Goal: Book appointment/travel/reservation

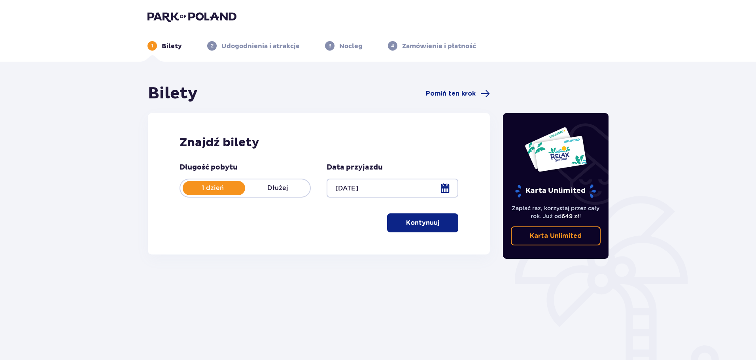
click at [431, 225] on p "Kontynuuj" at bounding box center [422, 223] width 33 height 9
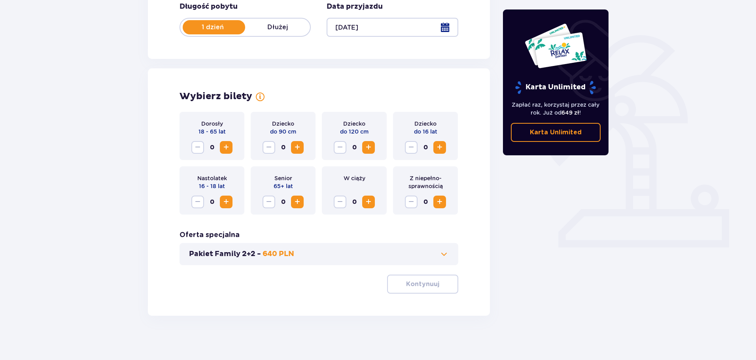
scroll to position [164, 0]
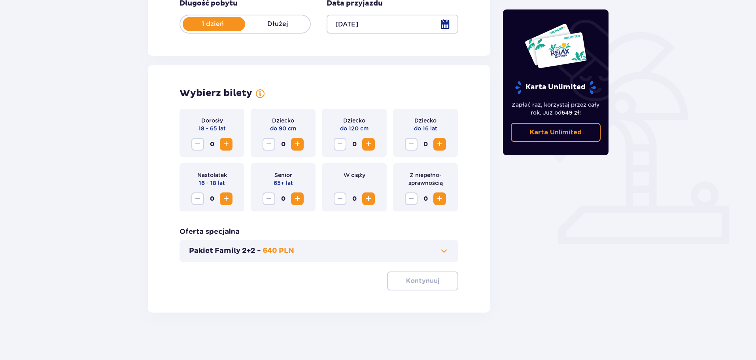
click at [224, 143] on span "Increase" at bounding box center [226, 144] width 9 height 9
click at [436, 144] on span "Increase" at bounding box center [439, 144] width 9 height 9
click at [227, 150] on button "Increase" at bounding box center [226, 144] width 13 height 13
click at [228, 198] on span "Increase" at bounding box center [226, 198] width 9 height 9
click at [197, 145] on span "Decrease" at bounding box center [197, 144] width 9 height 9
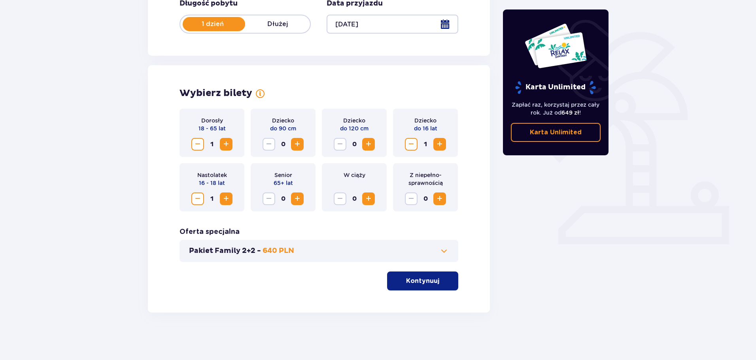
click at [409, 278] on p "Kontynuuj" at bounding box center [422, 281] width 33 height 9
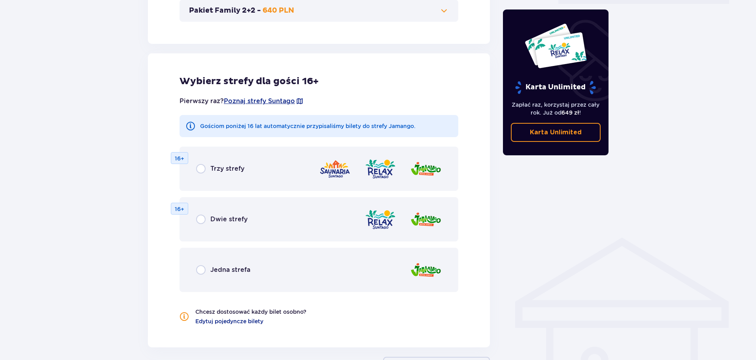
scroll to position [439, 0]
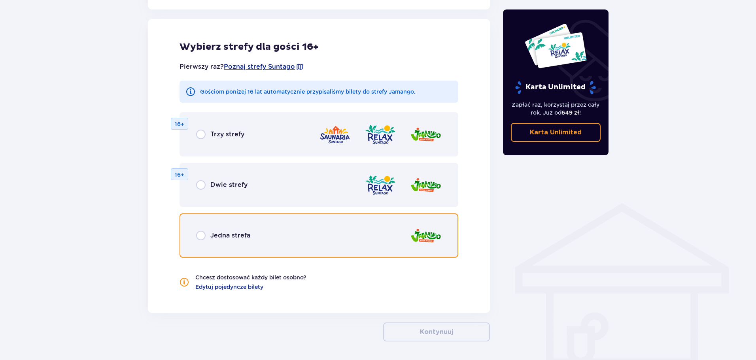
click at [201, 235] on input "radio" at bounding box center [200, 235] width 9 height 9
radio input "true"
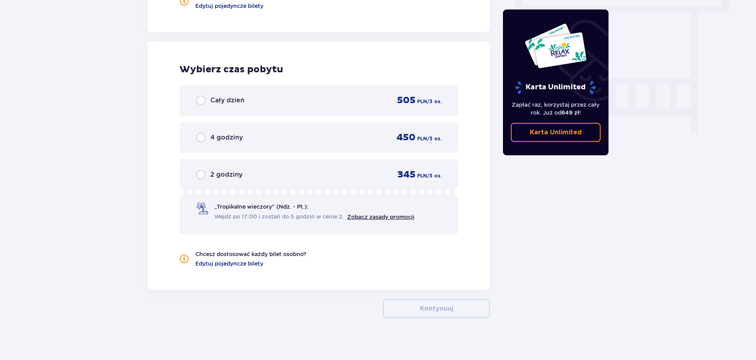
scroll to position [726, 0]
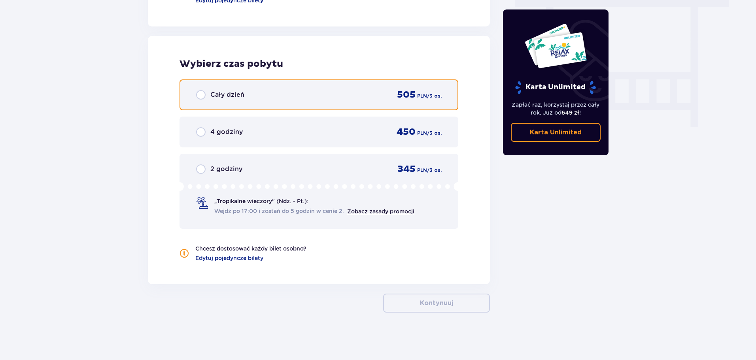
click at [202, 95] on input "radio" at bounding box center [200, 94] width 9 height 9
radio input "true"
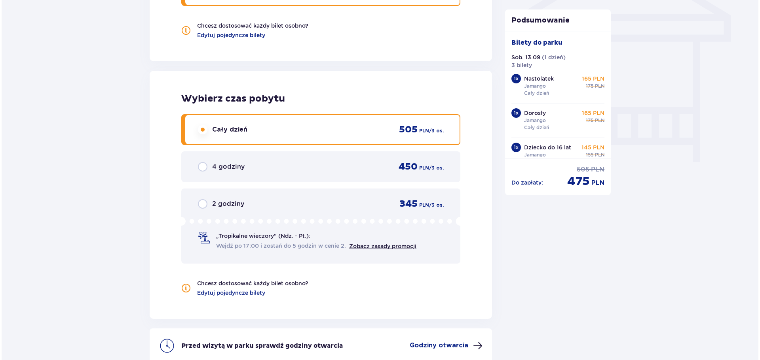
scroll to position [770, 0]
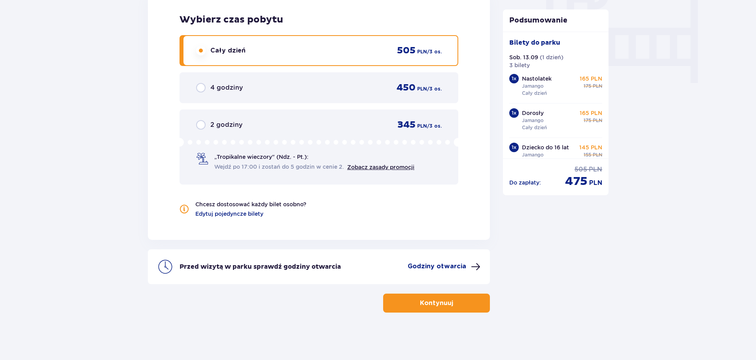
click at [447, 265] on p "Godziny otwarcia" at bounding box center [437, 266] width 59 height 9
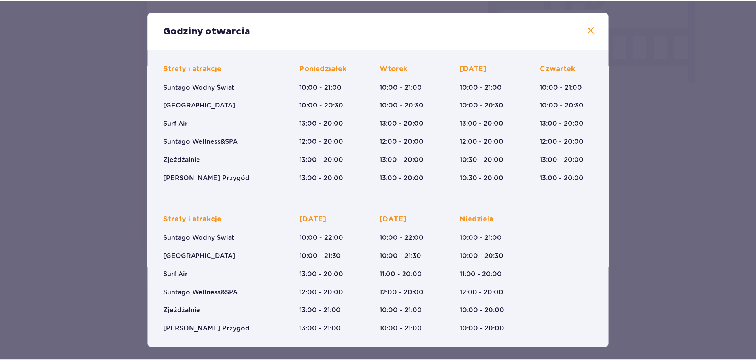
scroll to position [50, 0]
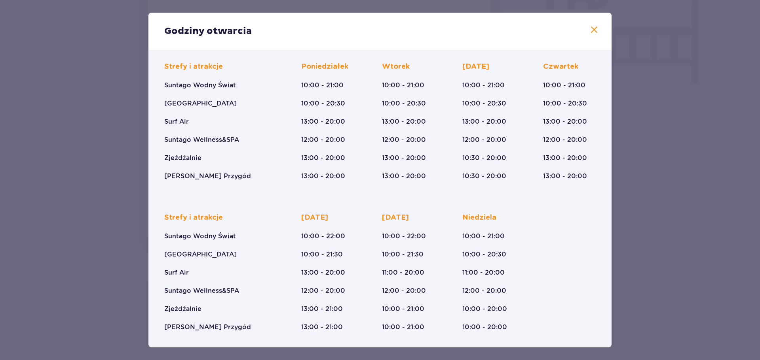
click at [591, 31] on span at bounding box center [593, 29] width 9 height 9
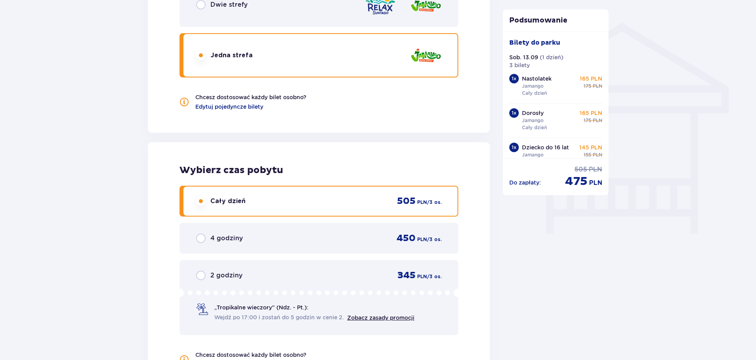
scroll to position [770, 0]
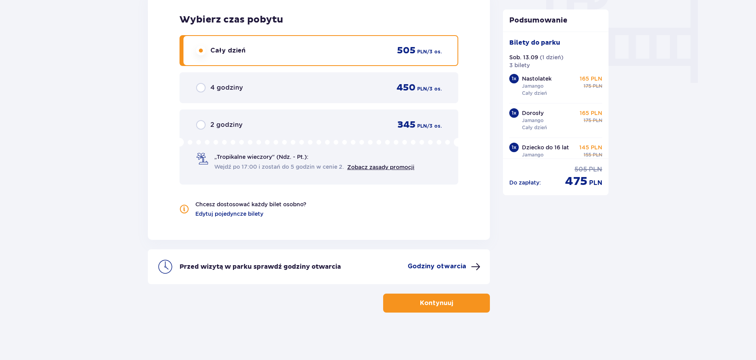
click at [444, 305] on p "Kontynuuj" at bounding box center [436, 303] width 33 height 9
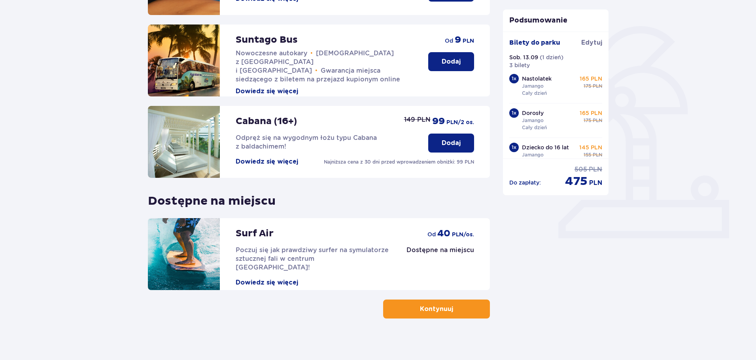
scroll to position [176, 0]
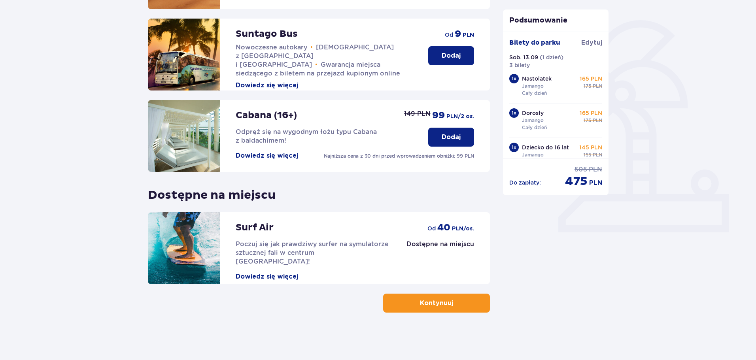
click at [449, 304] on button "Kontynuuj" at bounding box center [436, 303] width 107 height 19
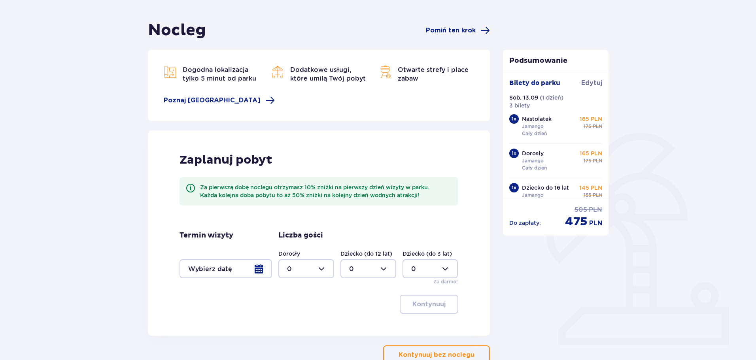
scroll to position [79, 0]
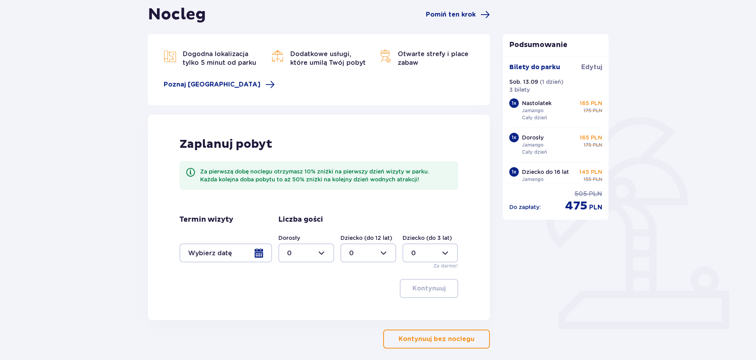
click at [269, 260] on div at bounding box center [226, 253] width 93 height 19
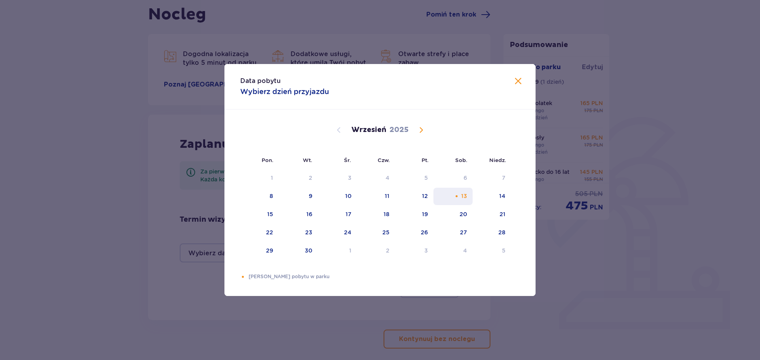
click at [469, 195] on div "13" at bounding box center [452, 196] width 39 height 17
click at [501, 196] on div "14" at bounding box center [502, 196] width 6 height 8
type input "[DATE] - [DATE]"
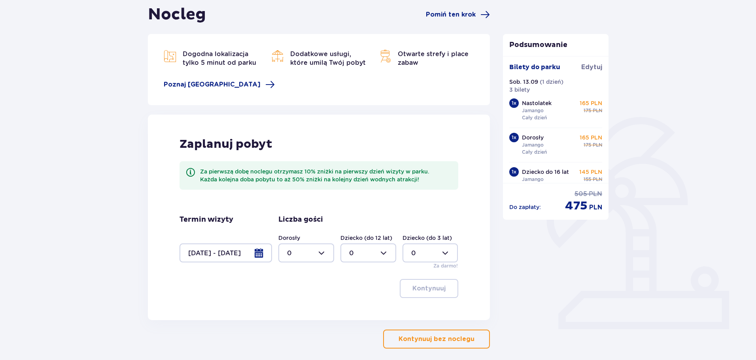
click at [354, 321] on div "Nocleg Pomiń ten krok Dogodna lokalizacja tylko 5 minut od parku [GEOGRAPHIC_DA…" at bounding box center [319, 177] width 342 height 344
click at [296, 252] on div at bounding box center [306, 253] width 56 height 19
click at [296, 292] on div "1" at bounding box center [306, 294] width 38 height 9
click at [373, 241] on label "Dziecko (do 12 lat)" at bounding box center [367, 238] width 52 height 8
click at [371, 252] on div at bounding box center [369, 253] width 56 height 19
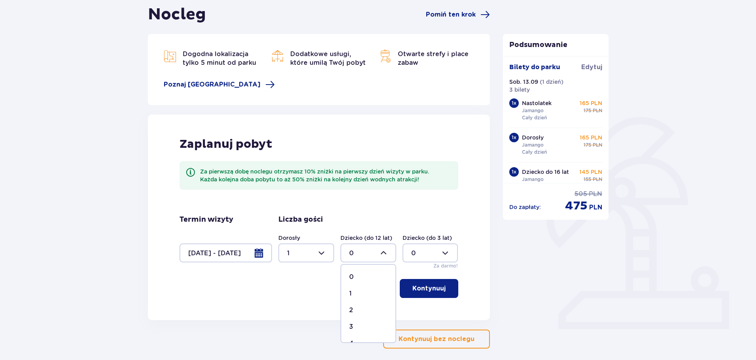
click at [374, 278] on div "0" at bounding box center [368, 277] width 38 height 9
click at [443, 253] on div at bounding box center [431, 253] width 56 height 19
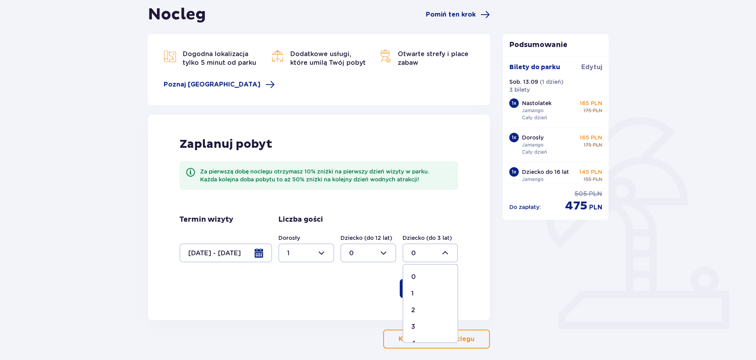
click at [501, 250] on div "Podsumowanie Bilety do [GEOGRAPHIC_DATA] Sob. 13.09 ( 1 dzień ) 3 bilety 1 x Na…" at bounding box center [556, 177] width 119 height 344
click at [322, 252] on div at bounding box center [306, 253] width 56 height 19
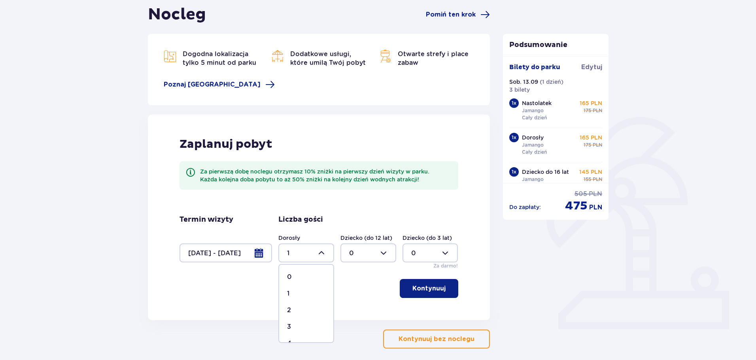
click at [303, 325] on div "3" at bounding box center [306, 327] width 38 height 9
type input "3"
click at [328, 316] on div "Zaplanuj pobyt Za pierwszą dobę noclegu otrzymasz 10% zniżki na pierwszy dzień …" at bounding box center [319, 218] width 342 height 206
click at [434, 292] on p "Kontynuuj" at bounding box center [429, 288] width 33 height 9
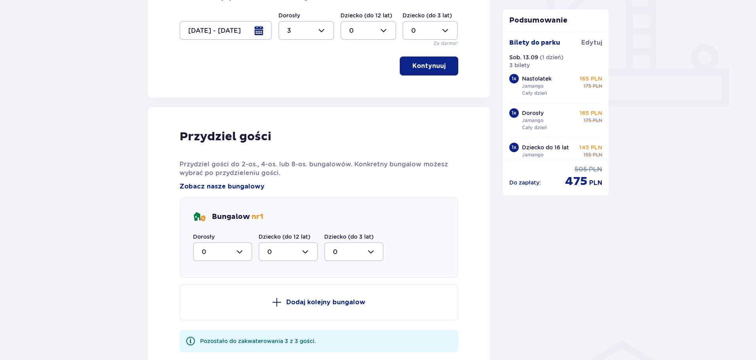
scroll to position [341, 0]
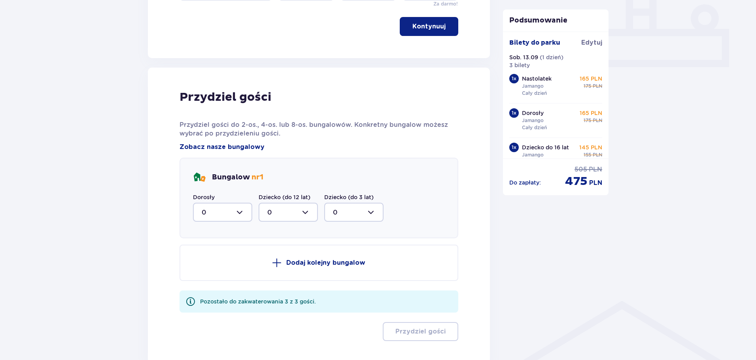
click at [240, 213] on div at bounding box center [222, 212] width 59 height 19
click at [206, 285] on div "3" at bounding box center [223, 286] width 42 height 9
type input "3"
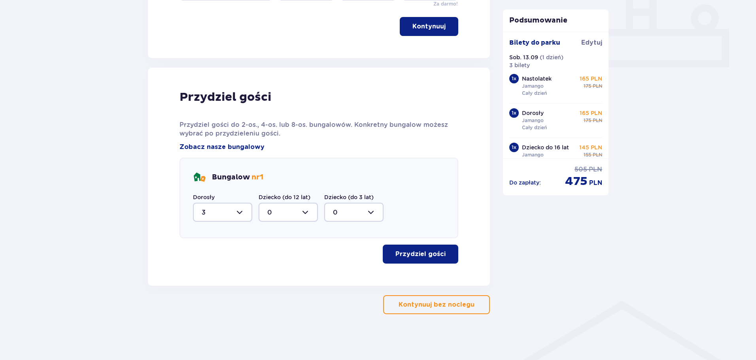
drag, startPoint x: 259, startPoint y: 319, endPoint x: 275, endPoint y: 313, distance: 17.4
click at [261, 319] on div "Nocleg Pomiń ten krok Dogodna lokalizacja tylko 5 minut od parku [GEOGRAPHIC_DA…" at bounding box center [378, 41] width 756 height 642
click at [417, 261] on button "Przydziel gości" at bounding box center [421, 254] width 76 height 19
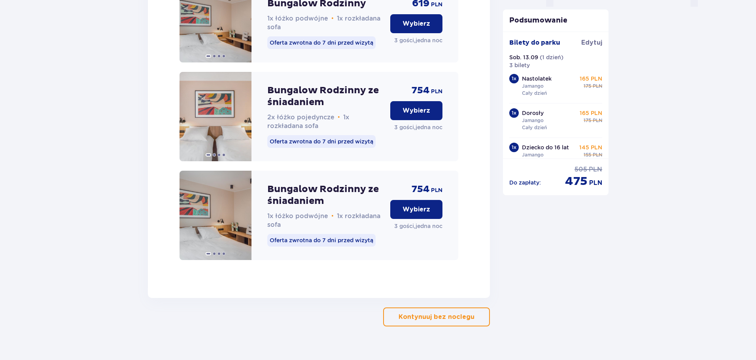
scroll to position [829, 0]
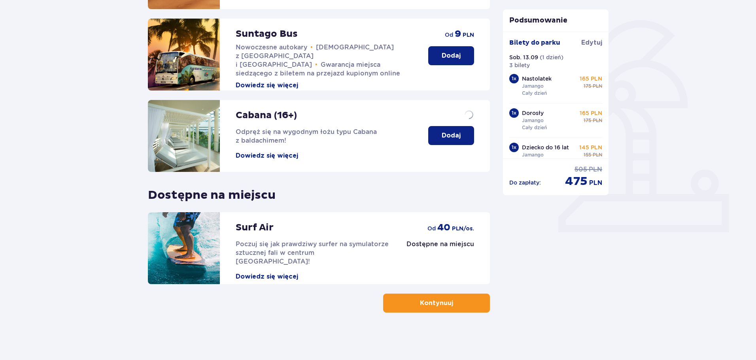
scroll to position [176, 0]
